Goal: Task Accomplishment & Management: Use online tool/utility

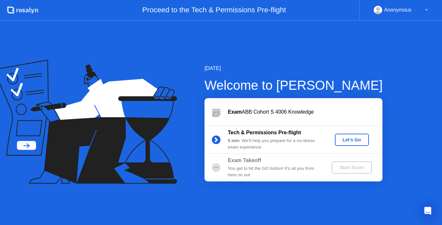
click at [350, 137] on div "Let's Go" at bounding box center [351, 139] width 29 height 5
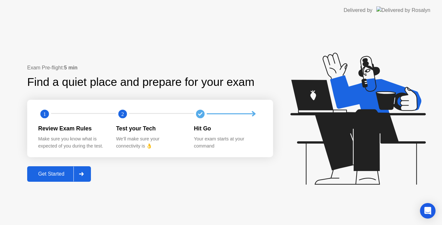
click at [61, 171] on div "Get Started" at bounding box center [51, 174] width 44 height 6
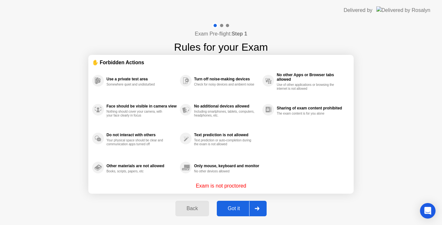
click at [238, 206] on div "Got it" at bounding box center [233, 209] width 30 height 6
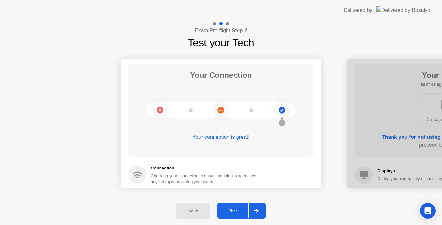
click at [236, 210] on div "Next" at bounding box center [233, 211] width 29 height 6
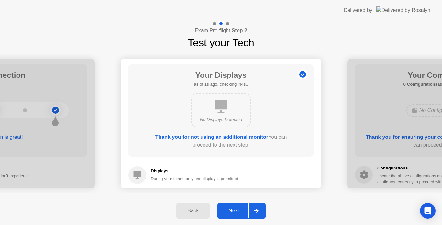
click at [236, 210] on div "Next" at bounding box center [233, 211] width 29 height 6
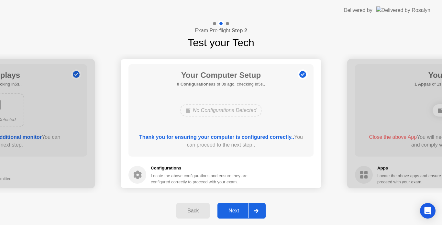
click at [236, 210] on div "Next" at bounding box center [233, 211] width 29 height 6
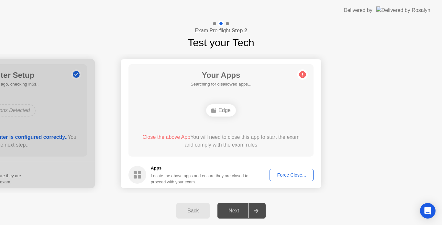
click at [279, 176] on div "Force Close..." at bounding box center [291, 175] width 39 height 5
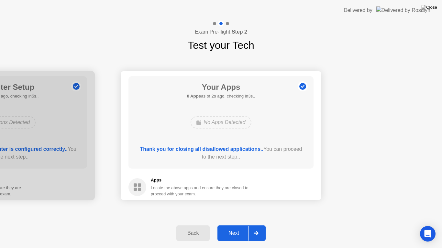
click at [237, 225] on button "Next" at bounding box center [241, 234] width 48 height 16
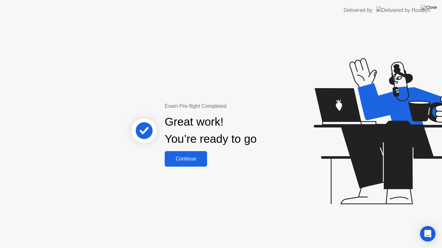
click at [190, 157] on div "Continue" at bounding box center [185, 159] width 38 height 6
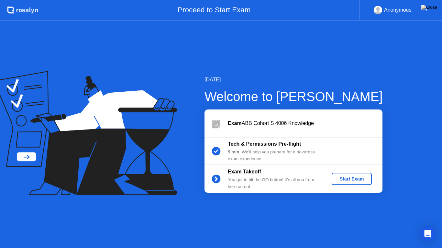
click at [346, 178] on div "Start Exam" at bounding box center [351, 178] width 35 height 5
